Goal: Use online tool/utility: Utilize a website feature to perform a specific function

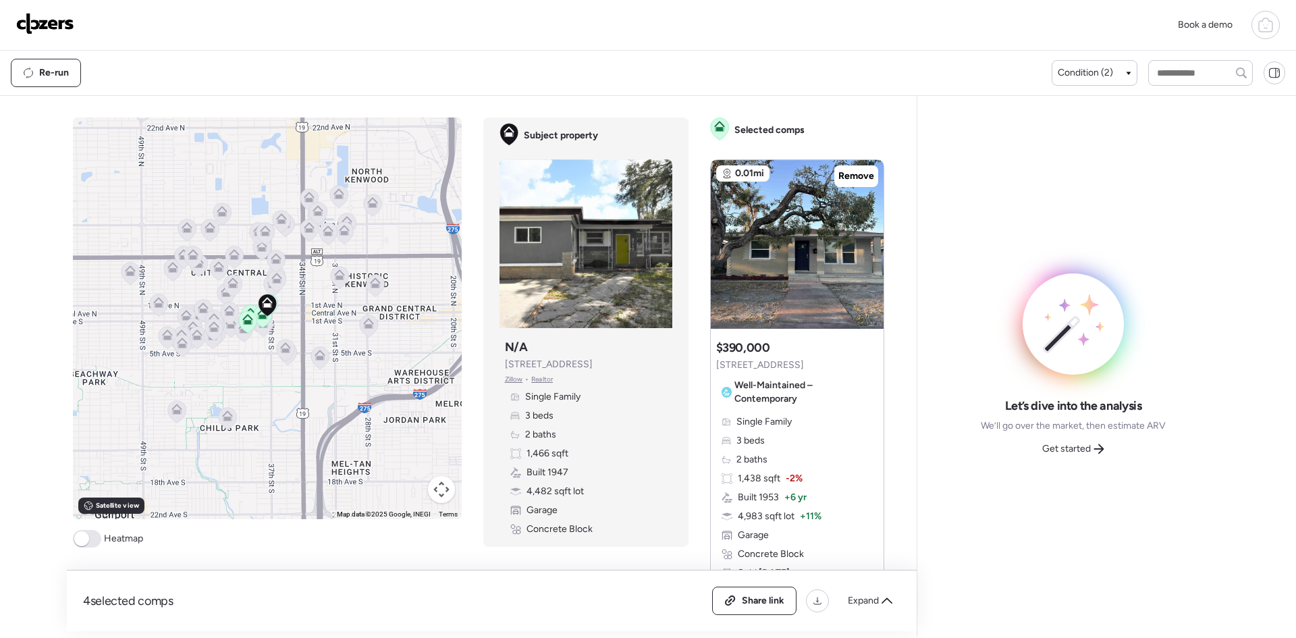
click at [45, 24] on img at bounding box center [45, 24] width 58 height 22
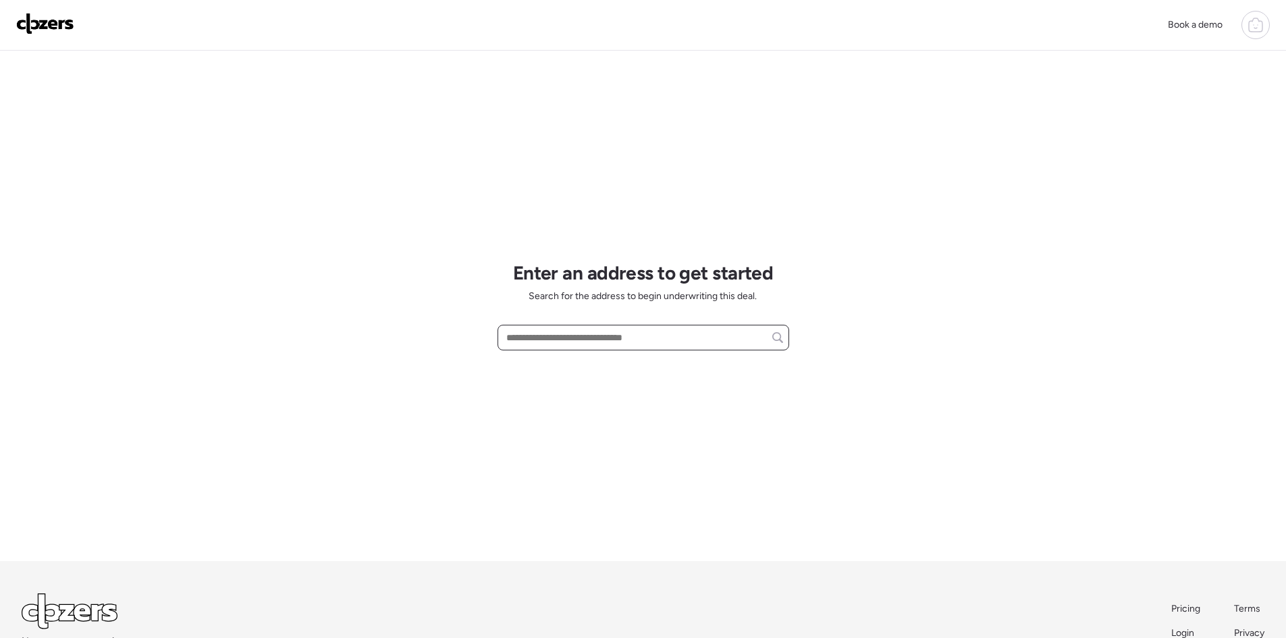
click at [535, 331] on input "text" at bounding box center [644, 337] width 280 height 19
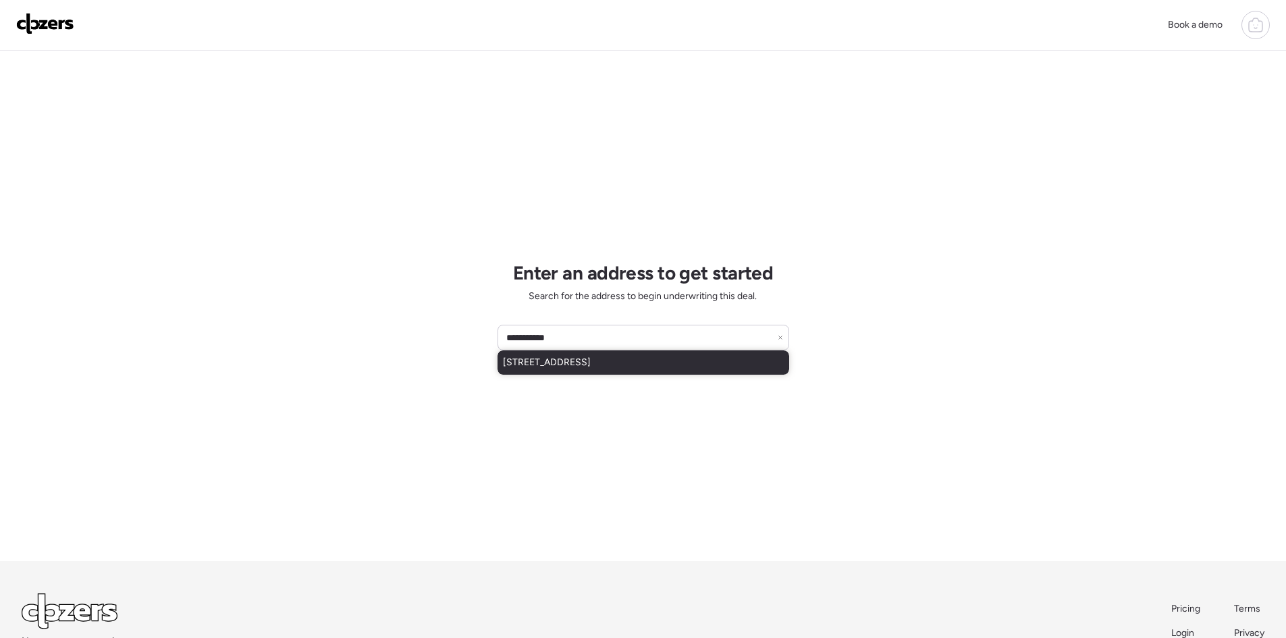
click at [546, 355] on div "3930 E Eden Roc Cir, Tampa, FL, 33634" at bounding box center [644, 362] width 292 height 24
type input "**********"
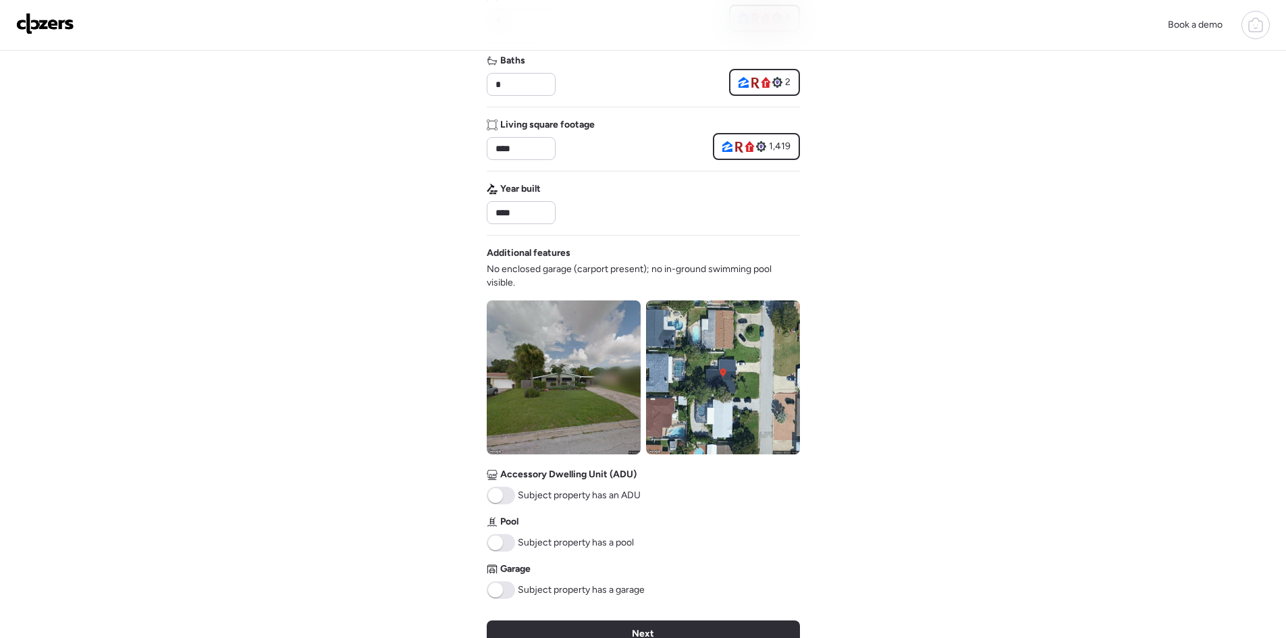
scroll to position [360, 0]
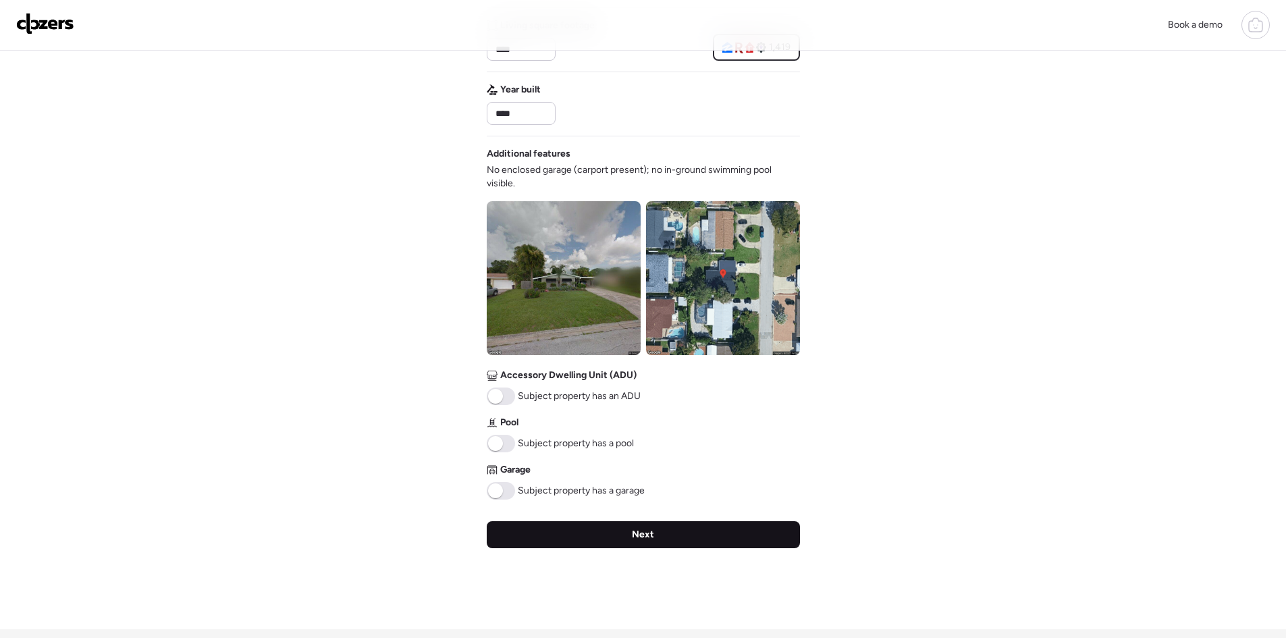
click at [667, 533] on div "Next" at bounding box center [643, 534] width 313 height 27
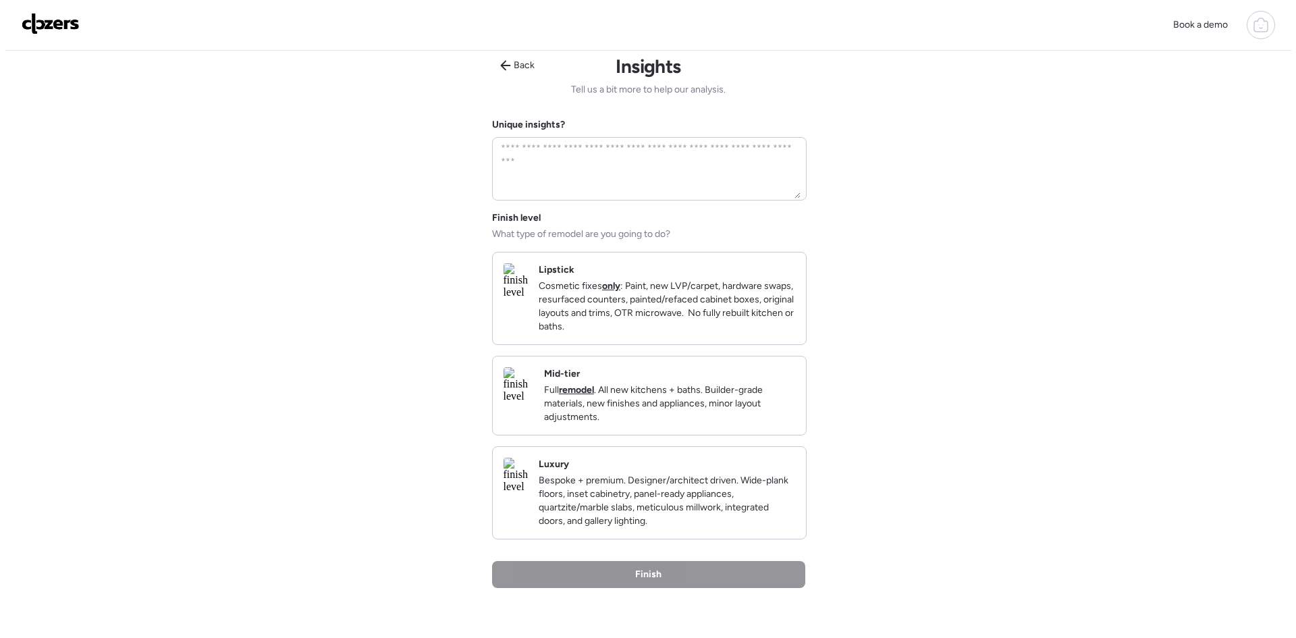
scroll to position [0, 0]
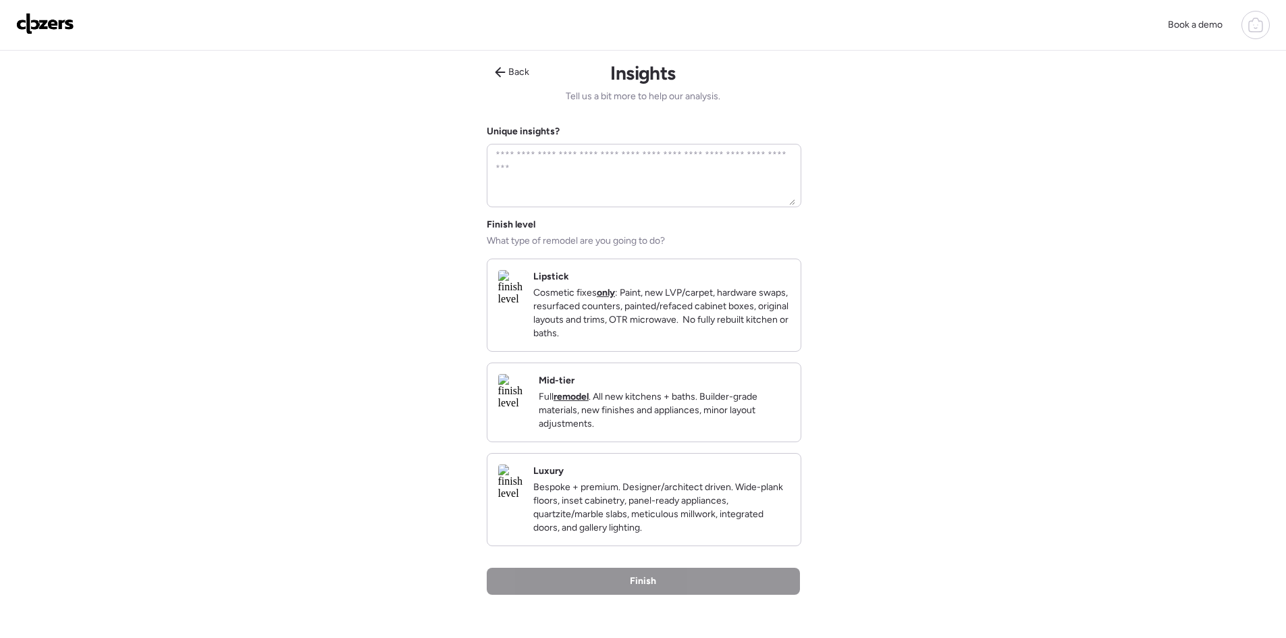
click at [670, 493] on div "Luxury Bespoke + premium. Designer/architect driven. Wide-plank floors, inset c…" at bounding box center [661, 499] width 257 height 70
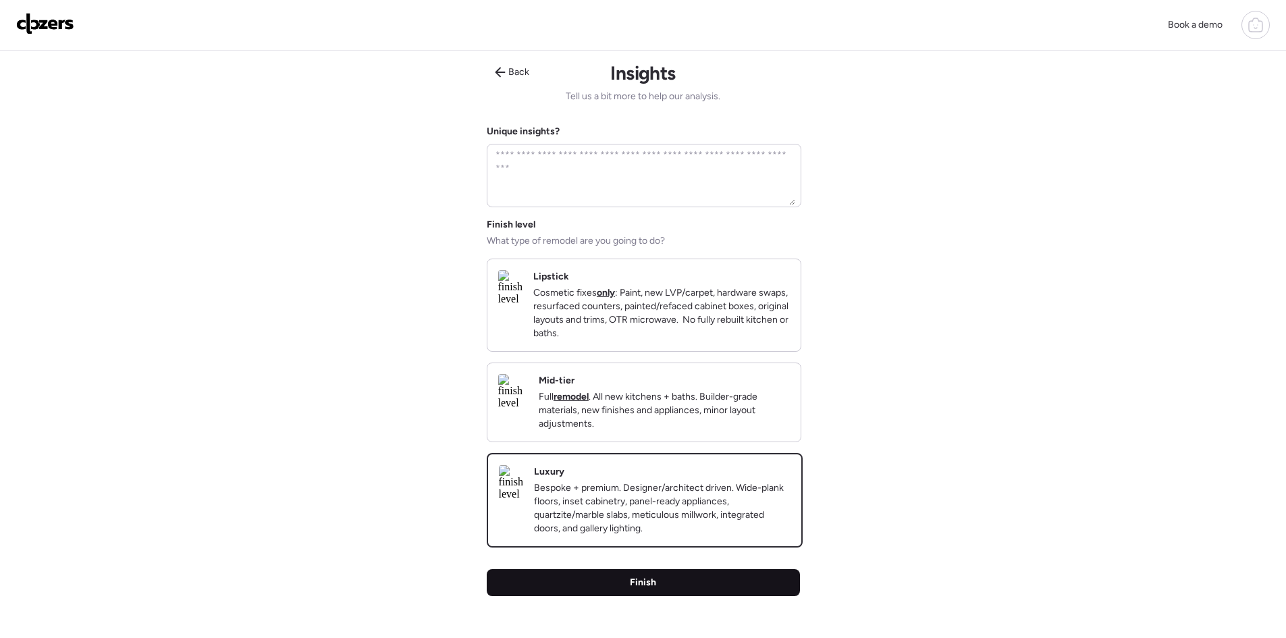
click at [703, 596] on div "Finish" at bounding box center [643, 582] width 313 height 27
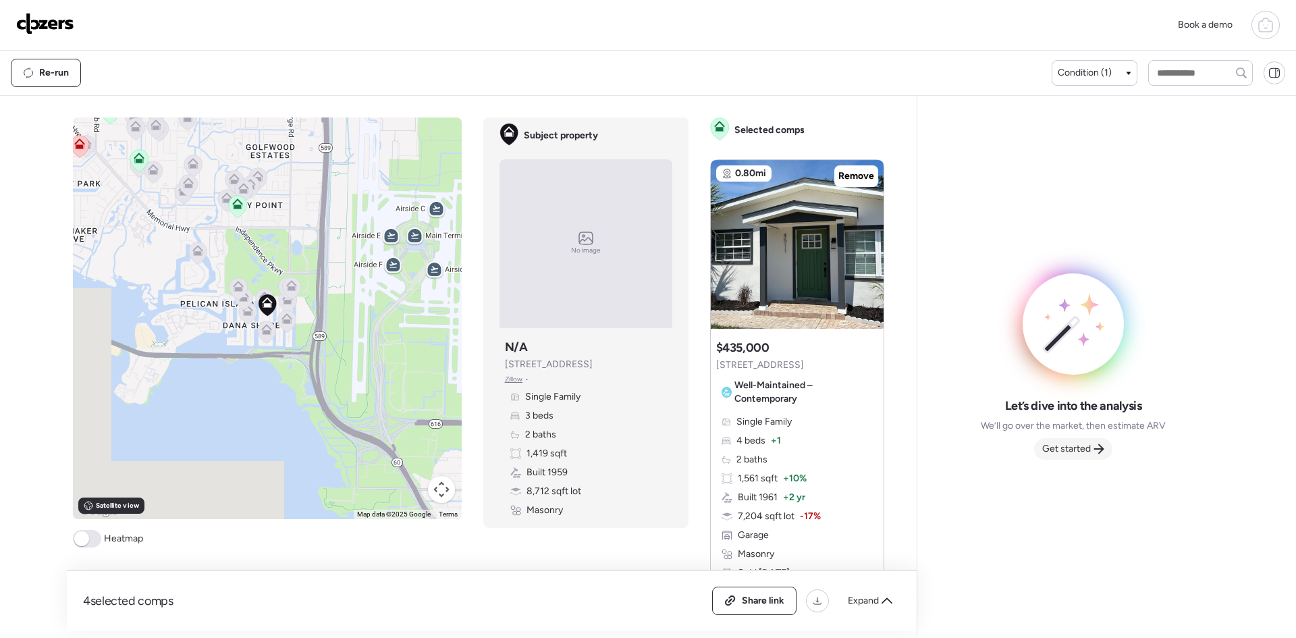
click at [1079, 452] on span "Get started" at bounding box center [1066, 449] width 49 height 14
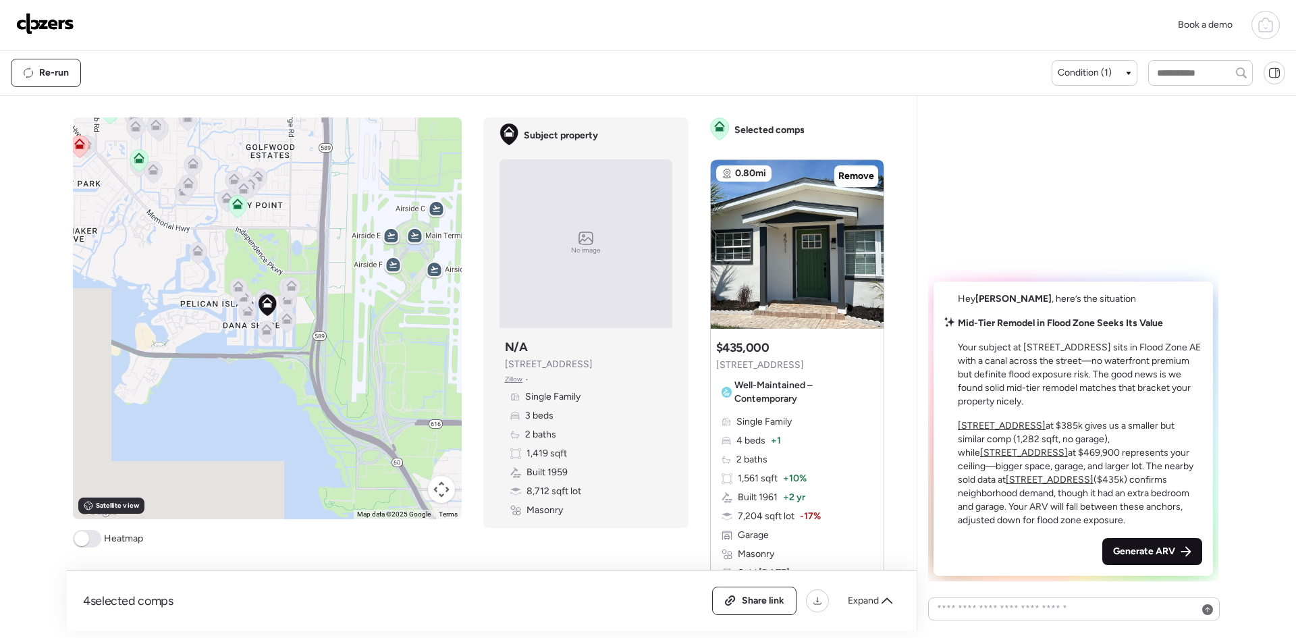
click at [1180, 548] on div "Generate ARV" at bounding box center [1152, 551] width 100 height 27
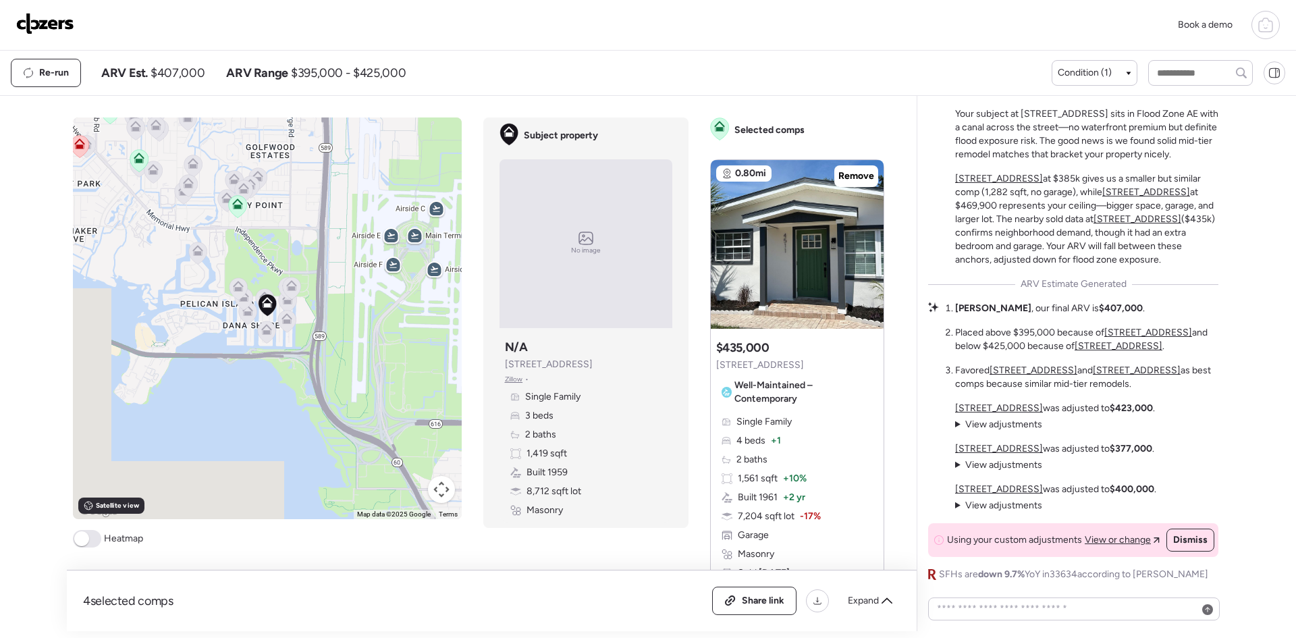
click at [57, 20] on img at bounding box center [45, 24] width 58 height 22
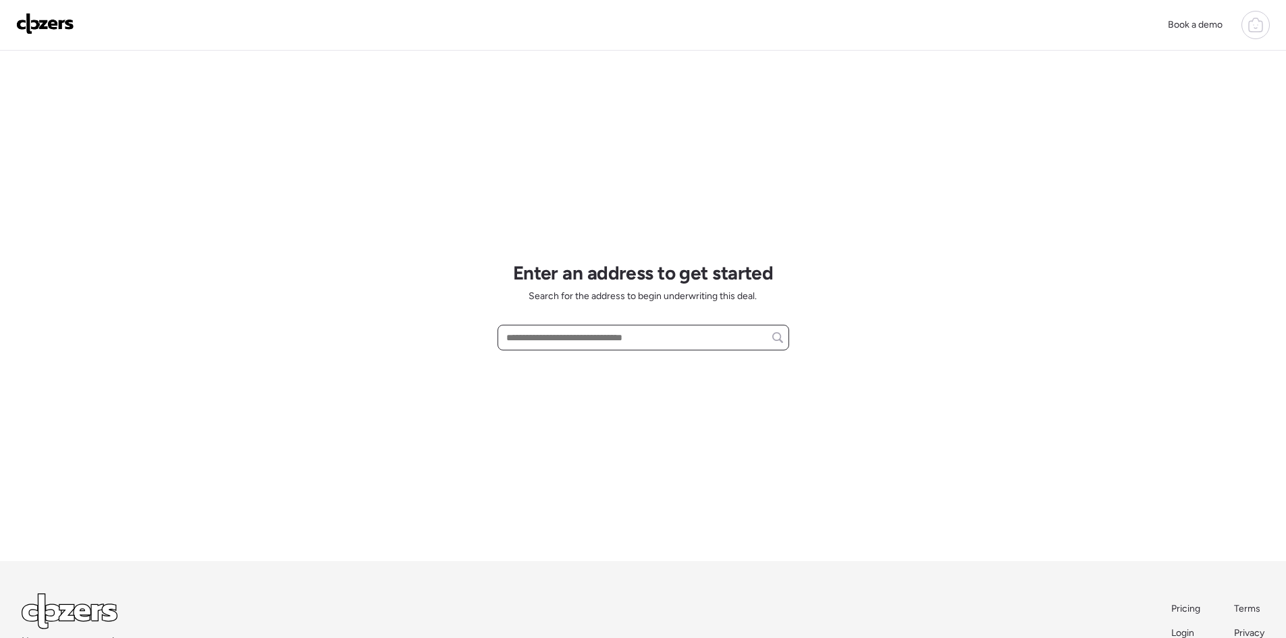
click at [594, 338] on input "text" at bounding box center [644, 337] width 280 height 19
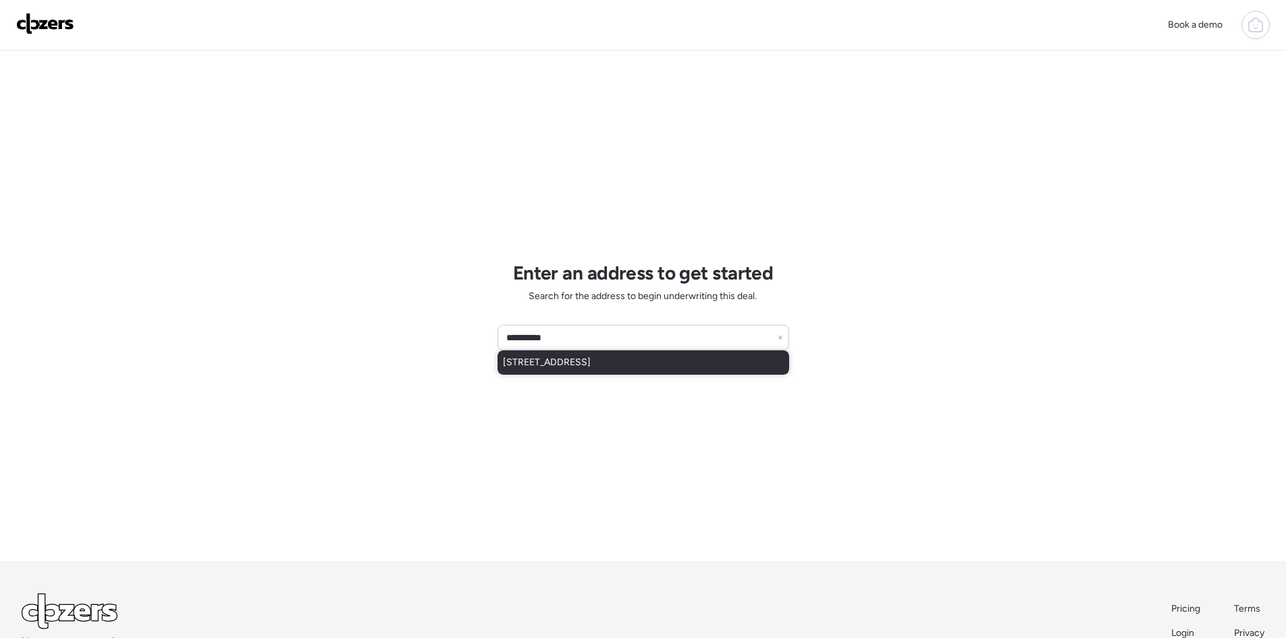
click at [591, 366] on span "9138 Callaway Dr, Trinity, FL, 34655" at bounding box center [547, 363] width 88 height 14
type input "**********"
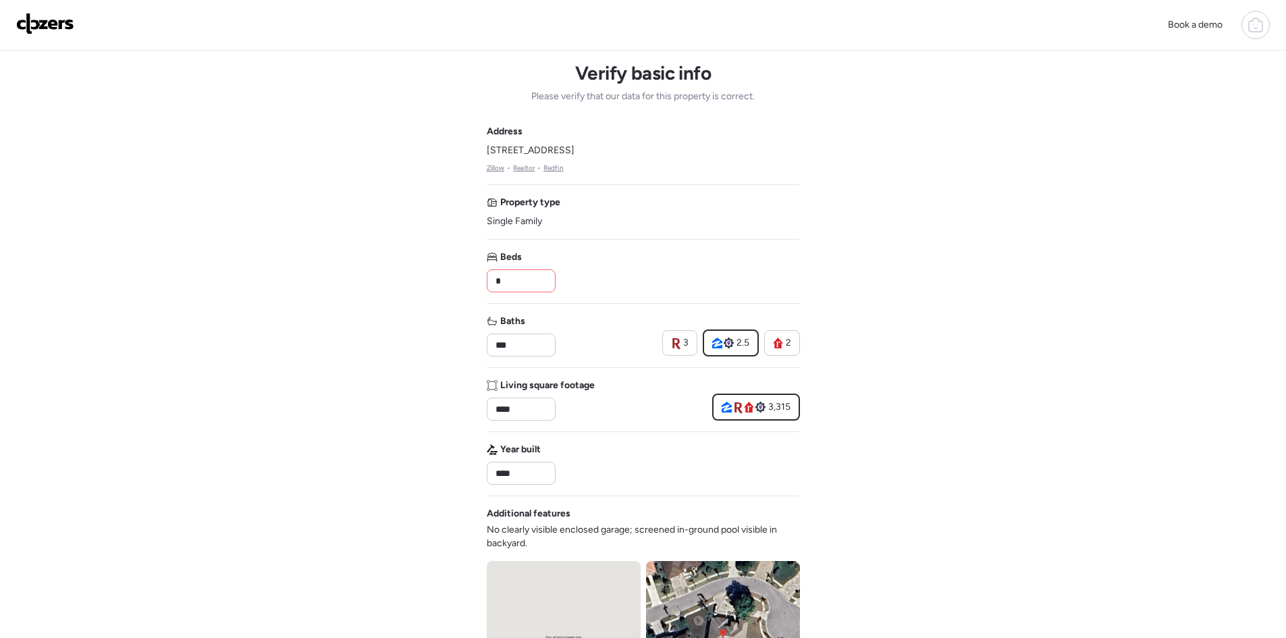
click at [515, 286] on input "*" at bounding box center [521, 280] width 57 height 19
type input "*"
drag, startPoint x: 520, startPoint y: 344, endPoint x: 486, endPoint y: 346, distance: 33.8
click at [487, 346] on div "***" at bounding box center [521, 345] width 69 height 23
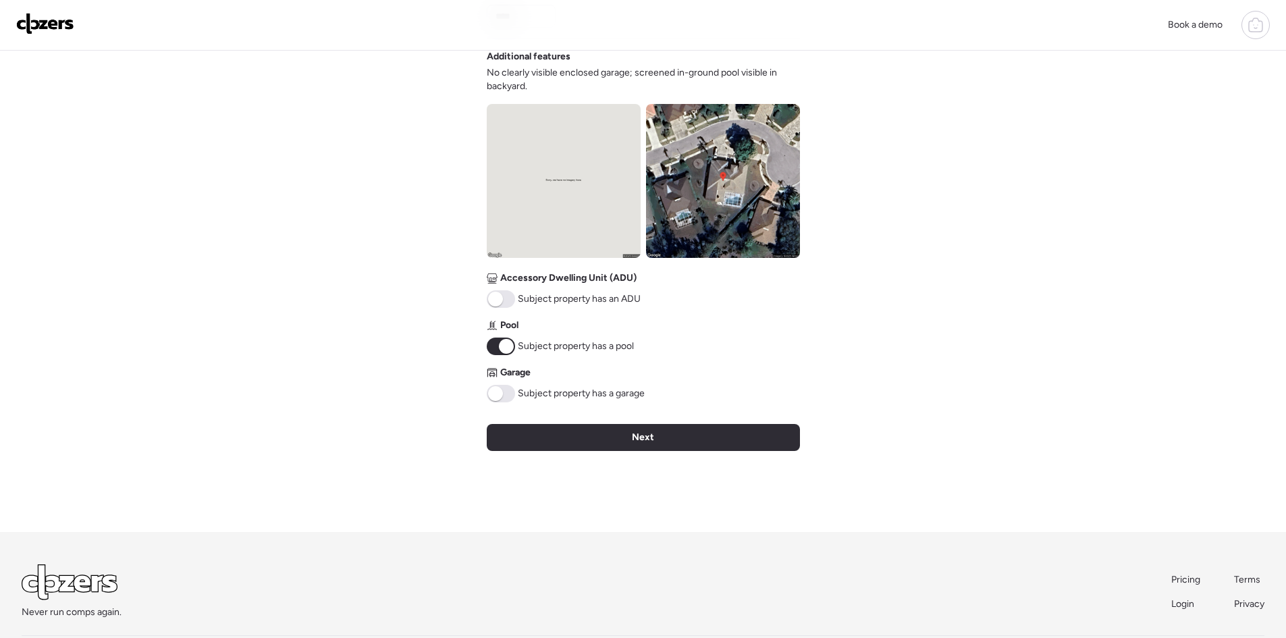
scroll to position [427, 0]
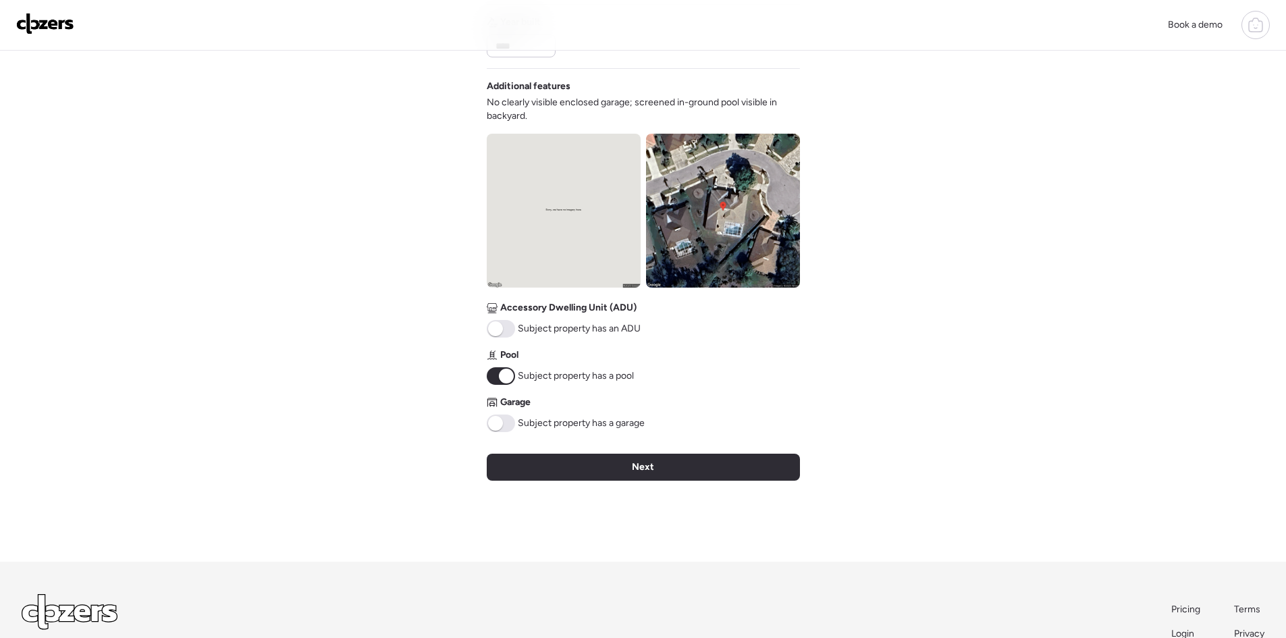
type input "*"
click at [506, 424] on span at bounding box center [501, 424] width 28 height 18
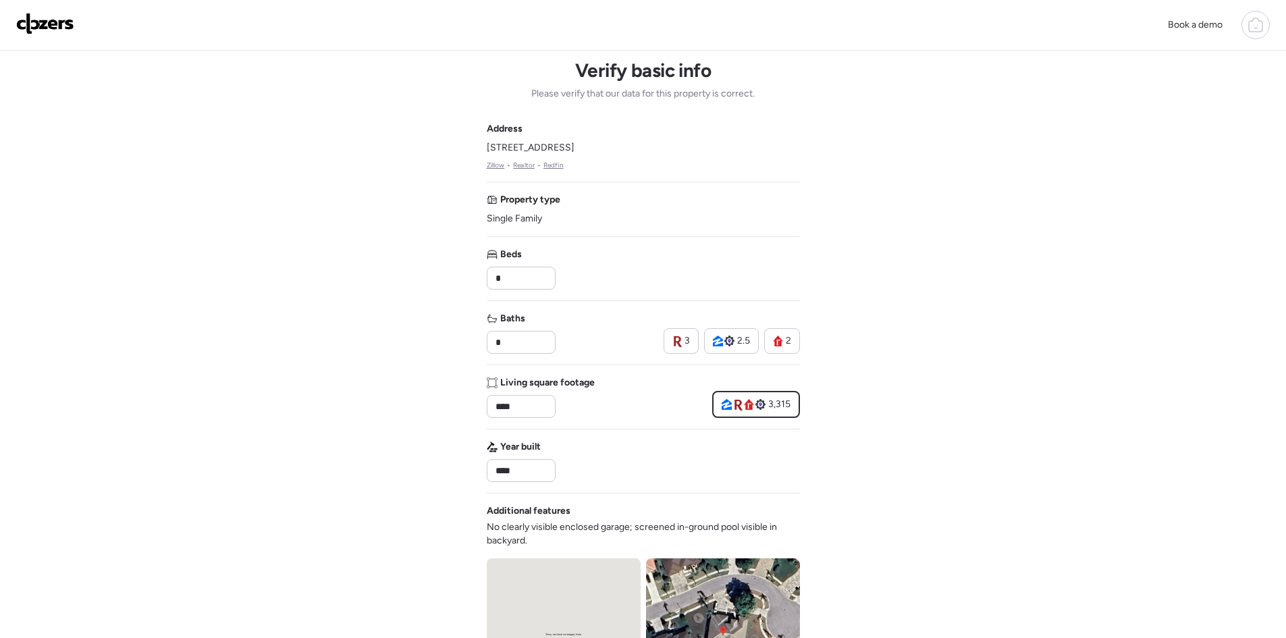
scroll to position [0, 0]
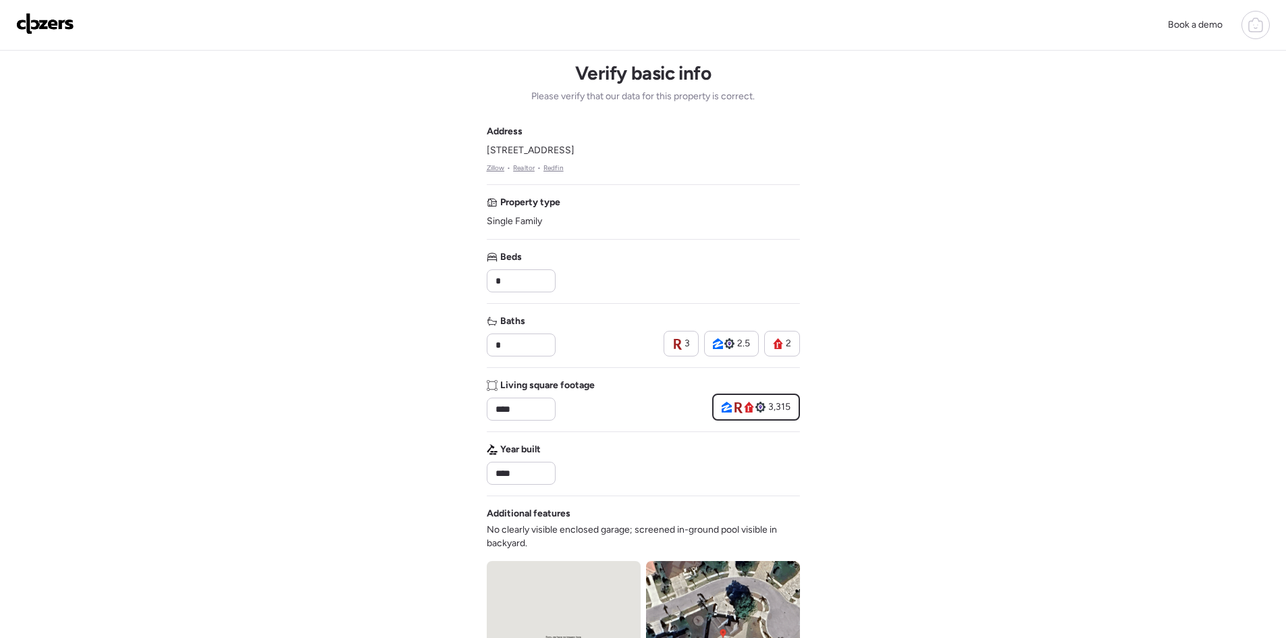
drag, startPoint x: 633, startPoint y: 151, endPoint x: 480, endPoint y: 147, distance: 152.6
click at [480, 147] on div "Book a demo Verify basic info Please verify that our data for this property is …" at bounding box center [643, 577] width 1286 height 1155
copy span "9138 Callaway Dr, Trinity, FL 34655"
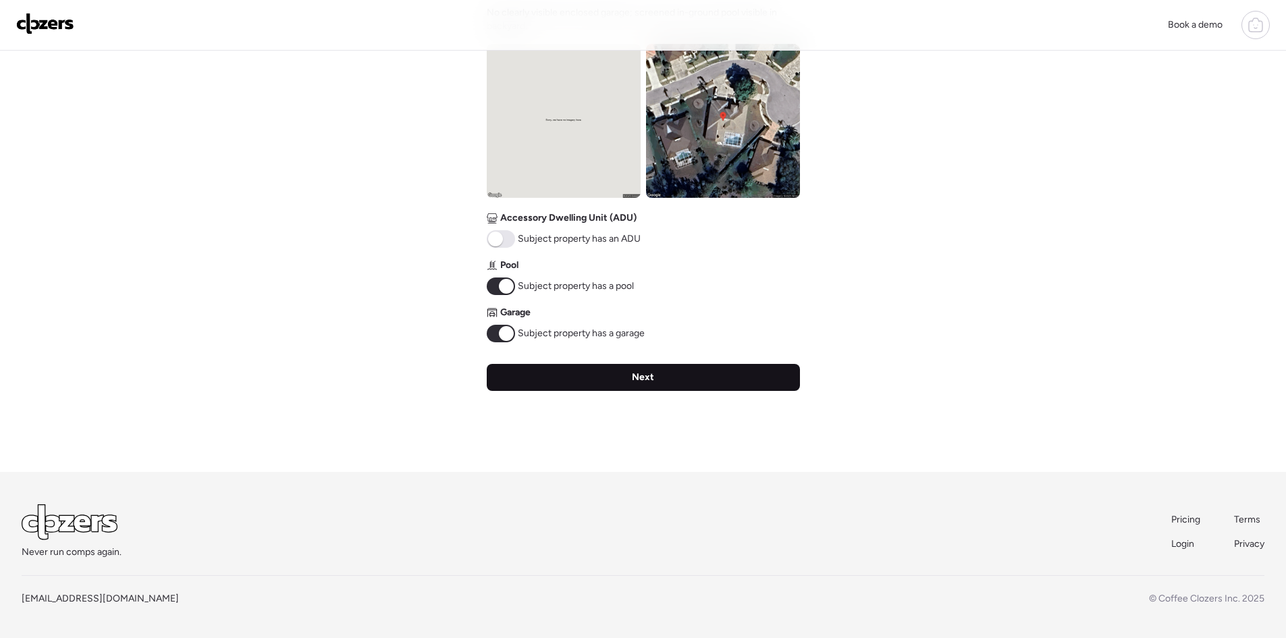
click at [582, 371] on div "Next" at bounding box center [643, 377] width 313 height 27
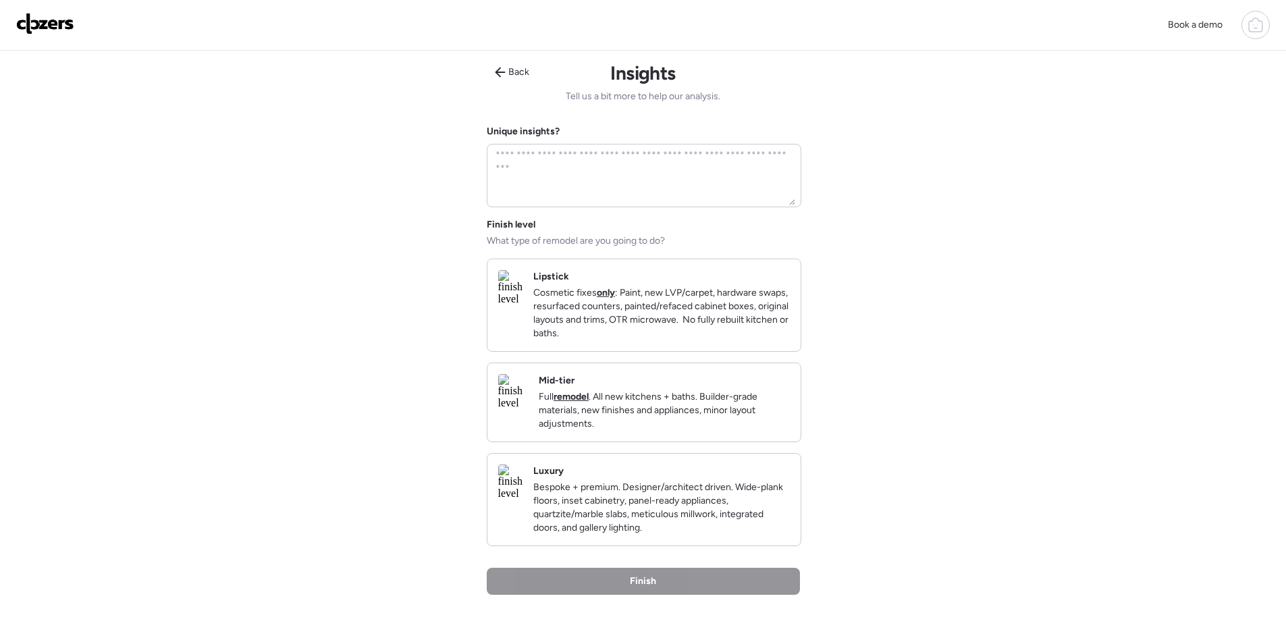
click at [644, 505] on p "Bespoke + premium. Designer/architect driven. Wide-plank floors, inset cabinetr…" at bounding box center [661, 508] width 257 height 54
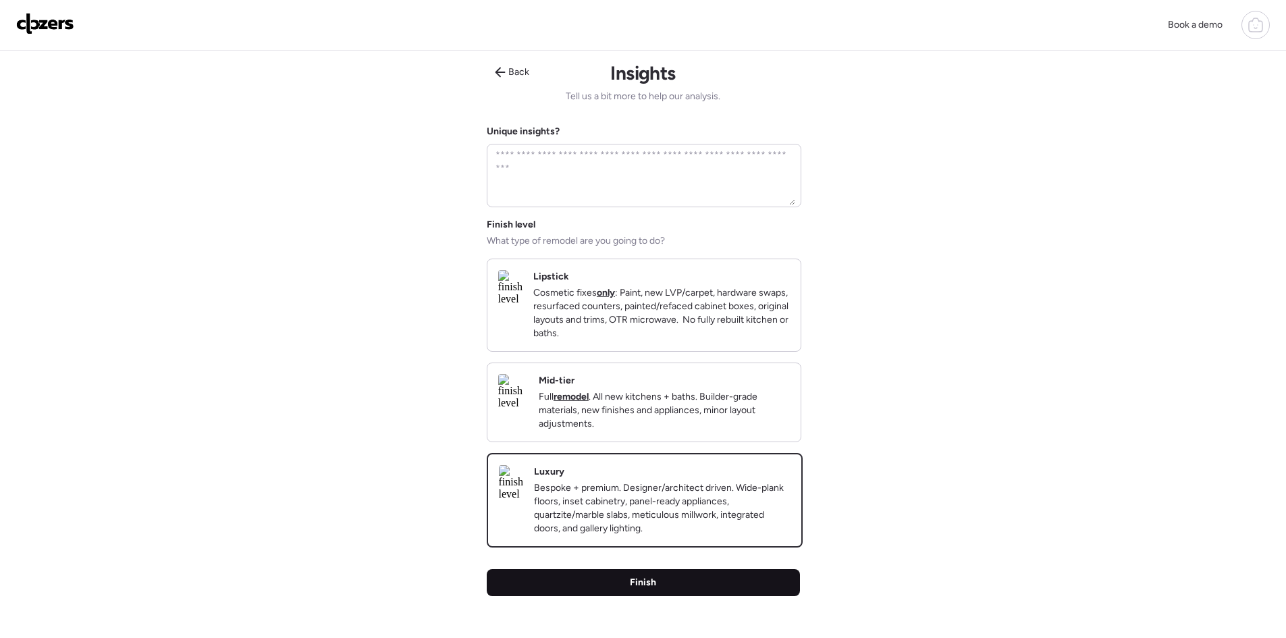
click at [674, 596] on div "Finish" at bounding box center [643, 582] width 313 height 27
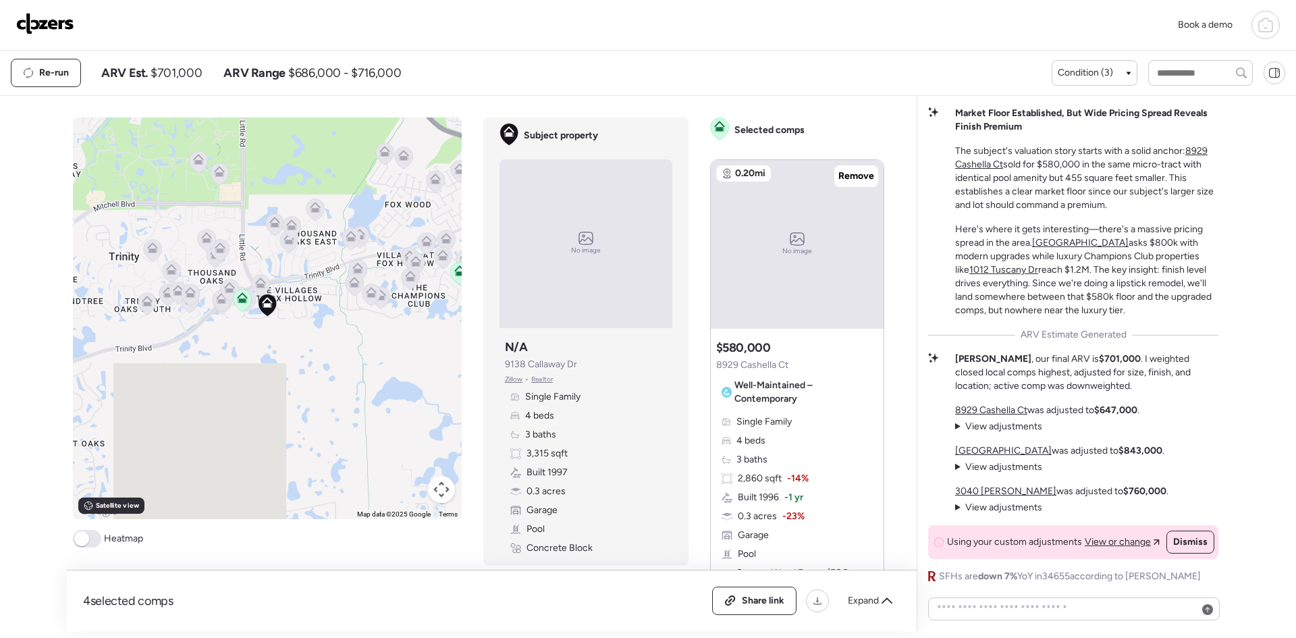
scroll to position [-6, 0]
